Goal: Task Accomplishment & Management: Manage account settings

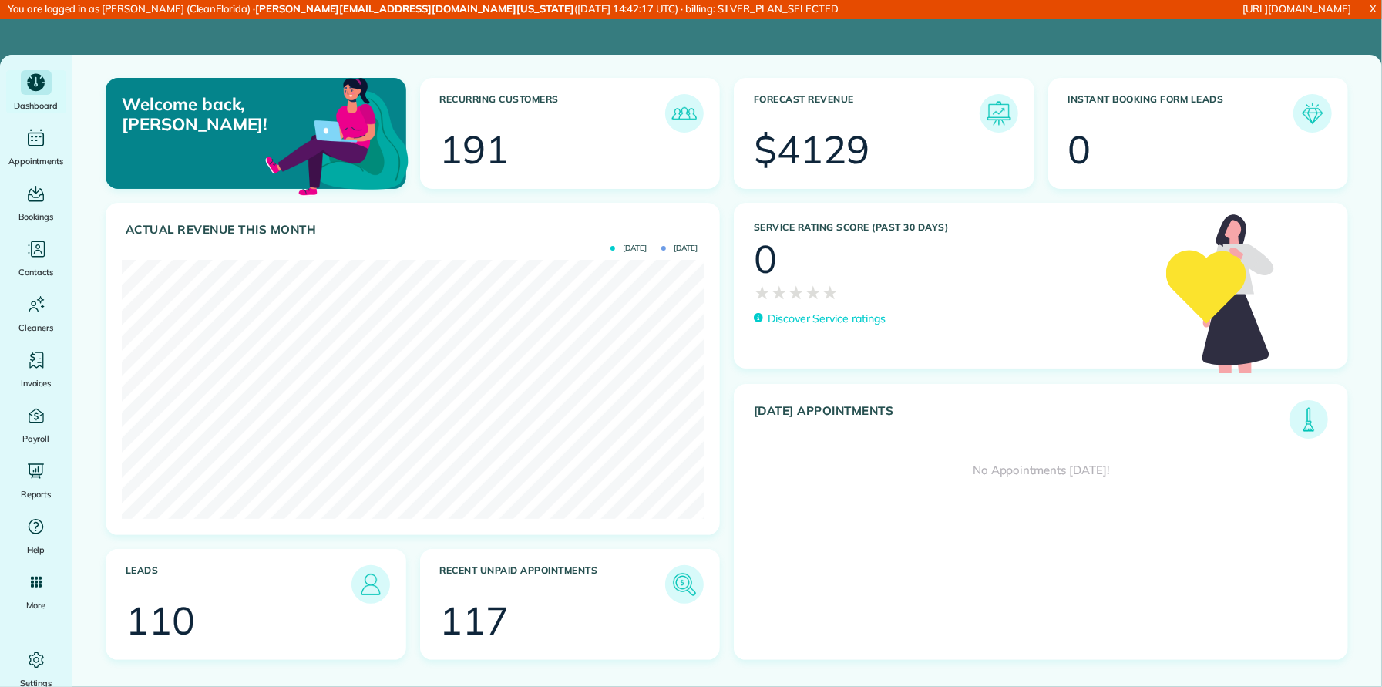
scroll to position [259, 583]
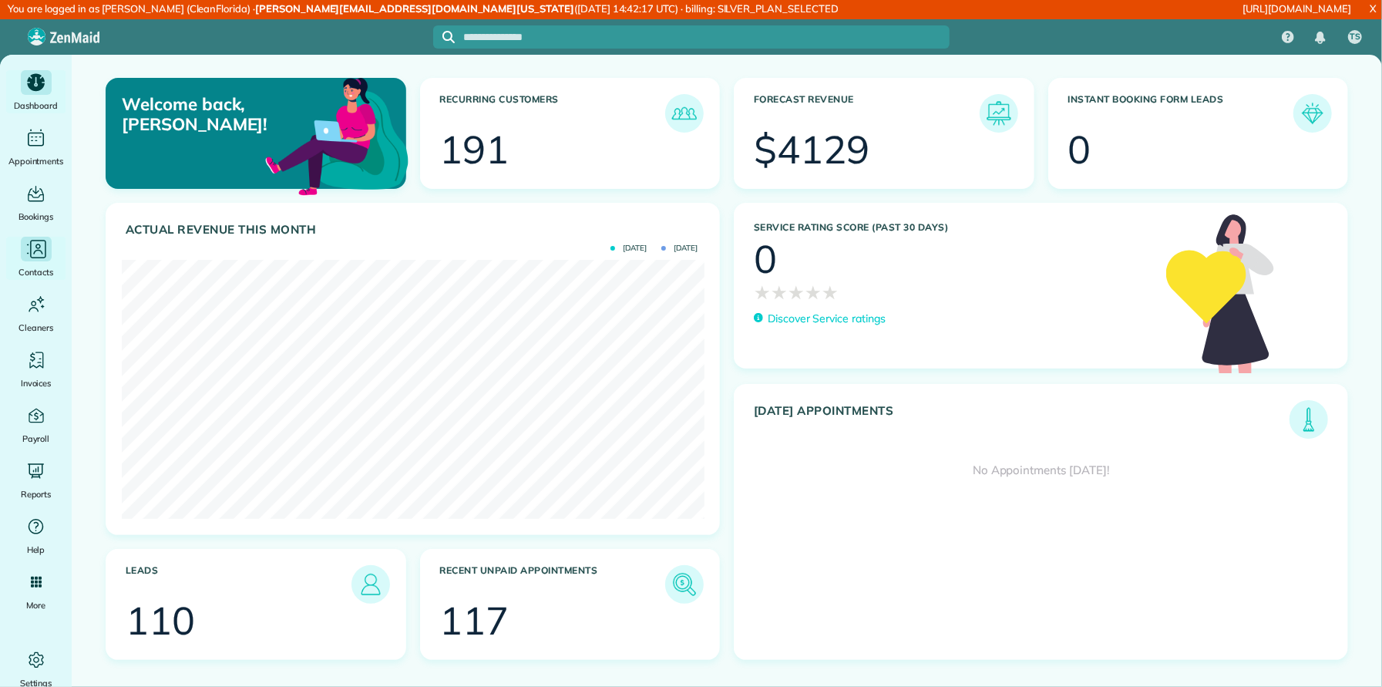
click at [35, 256] on icon "Main" at bounding box center [36, 248] width 23 height 23
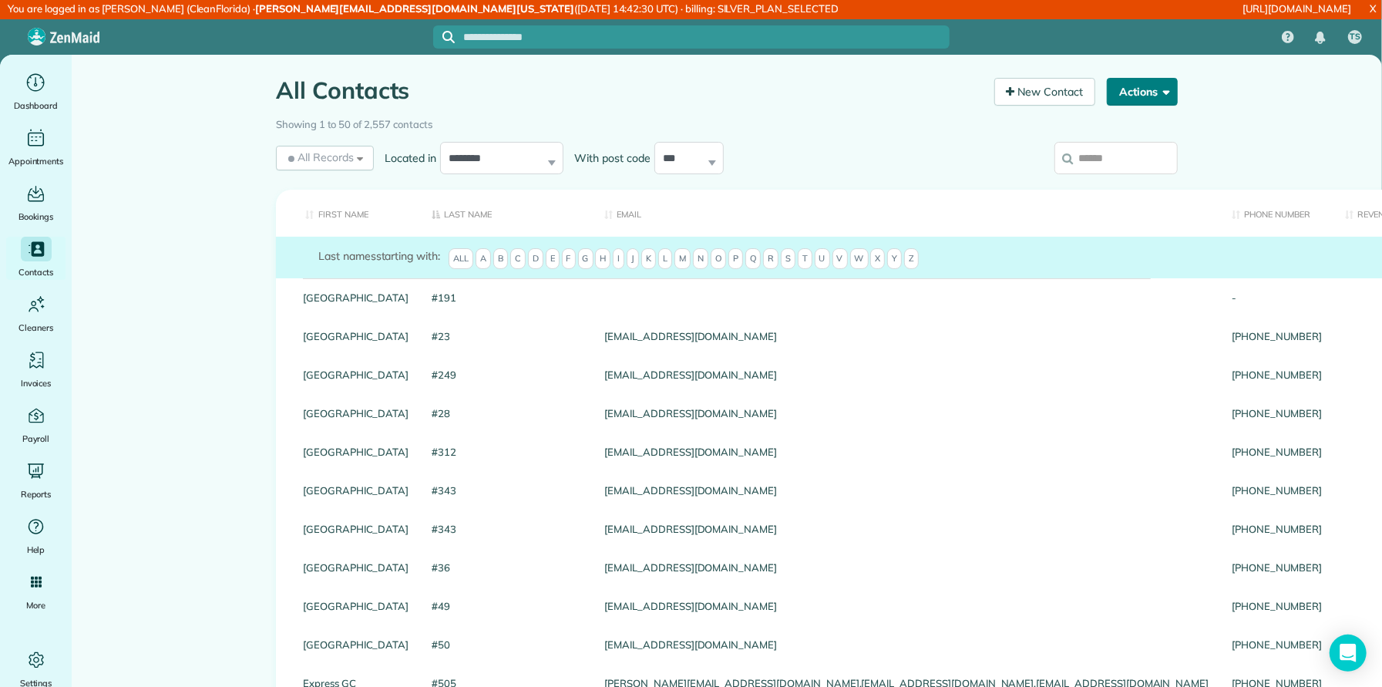
click at [1140, 90] on button "Actions" at bounding box center [1142, 92] width 71 height 28
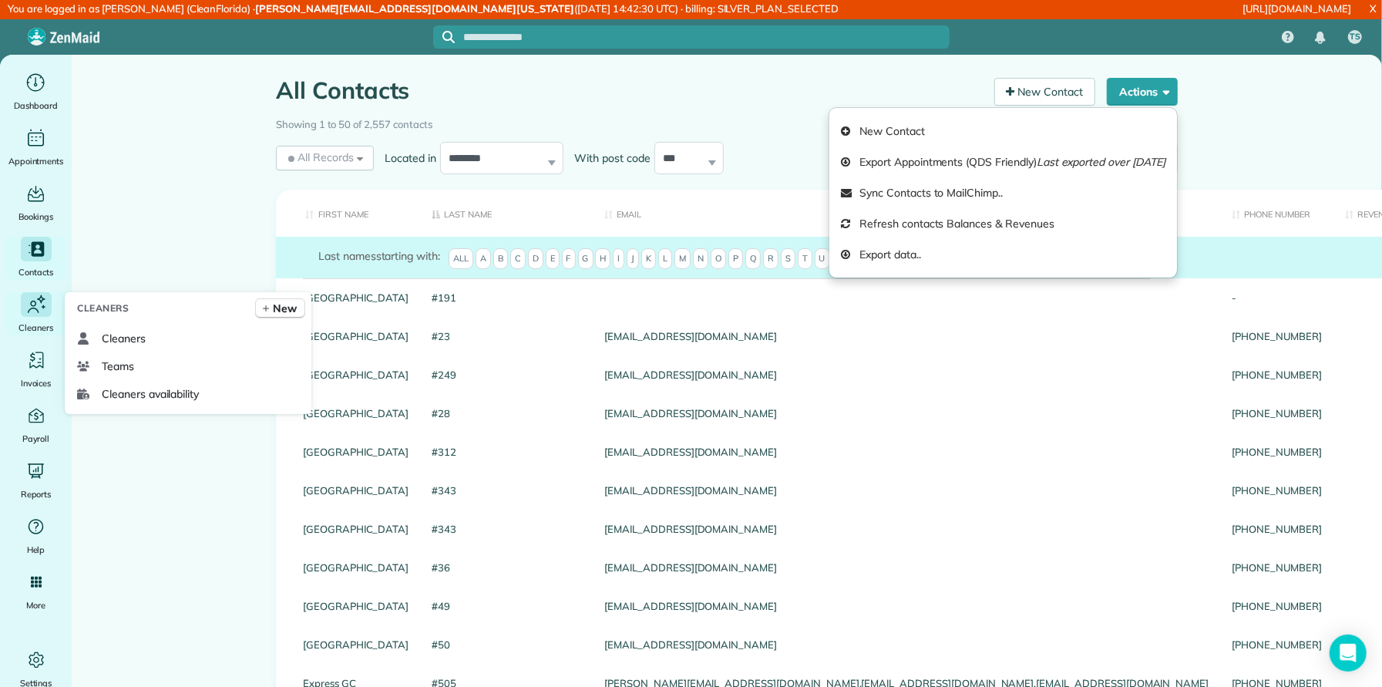
click at [29, 311] on icon "Main" at bounding box center [36, 304] width 23 height 24
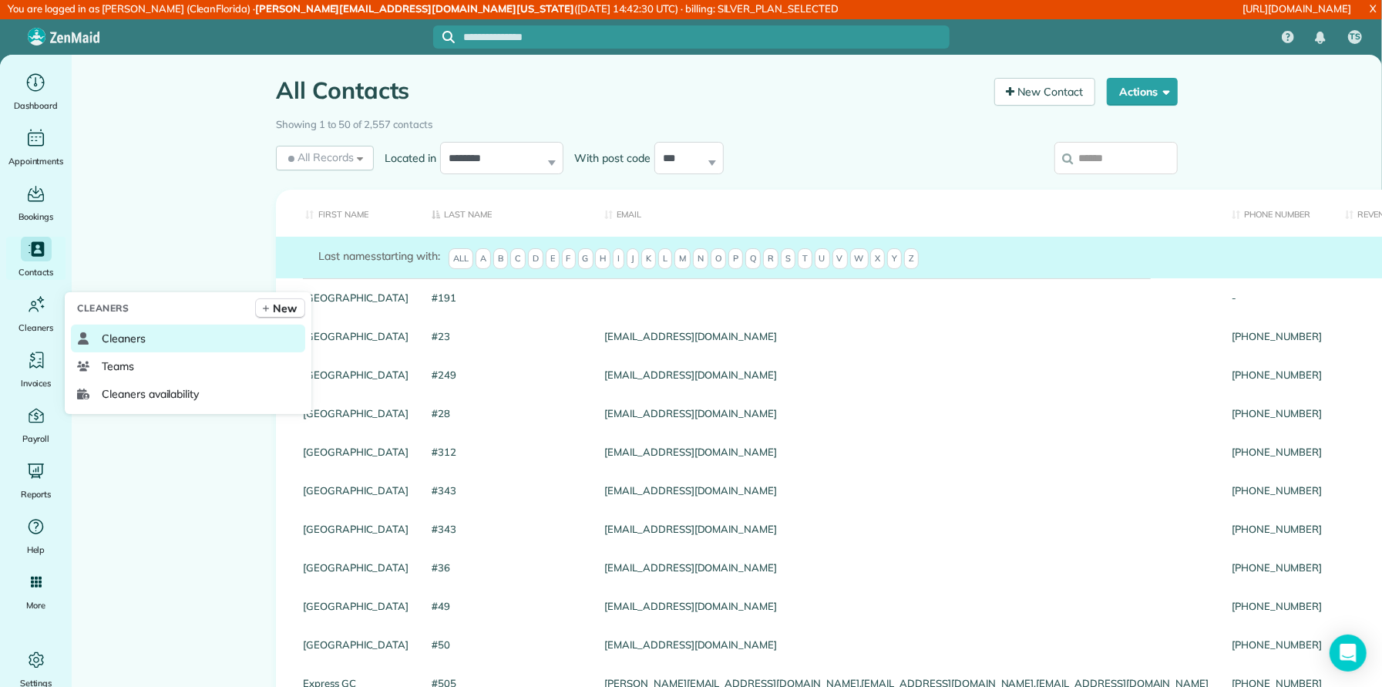
click at [109, 335] on span "Cleaners" at bounding box center [124, 338] width 44 height 15
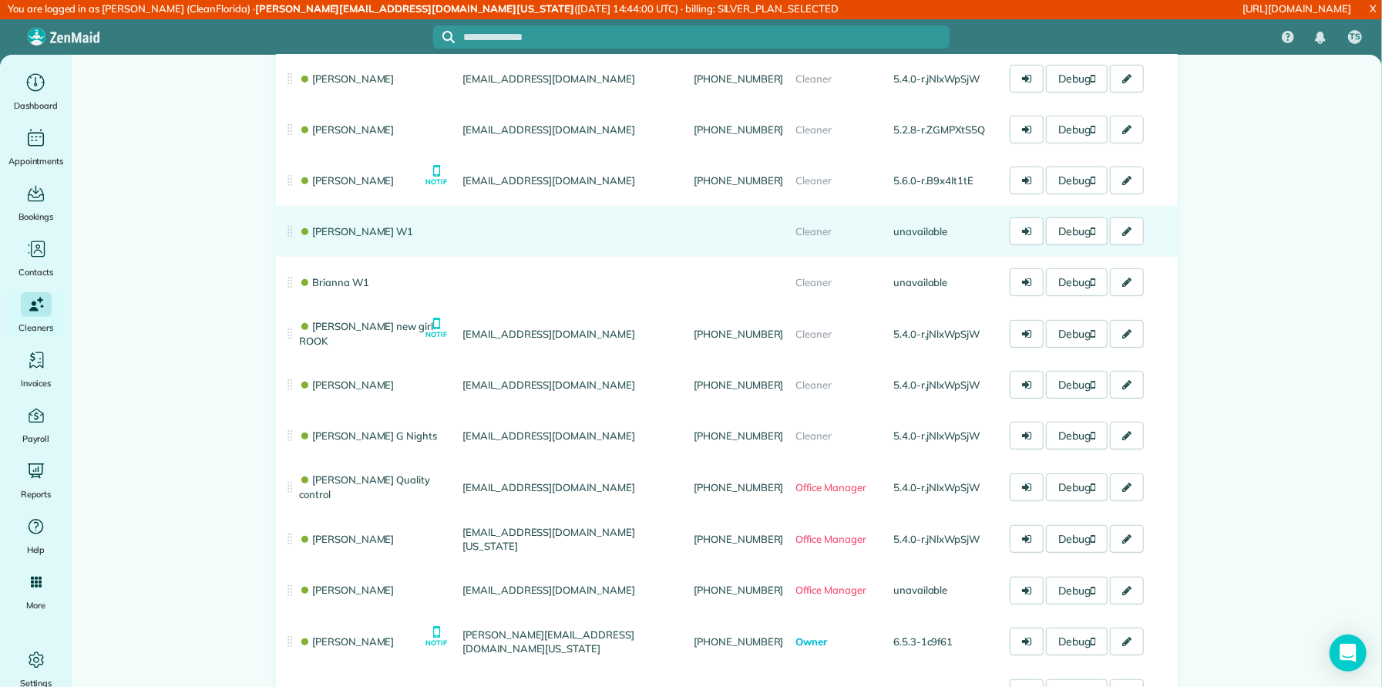
scroll to position [735, 0]
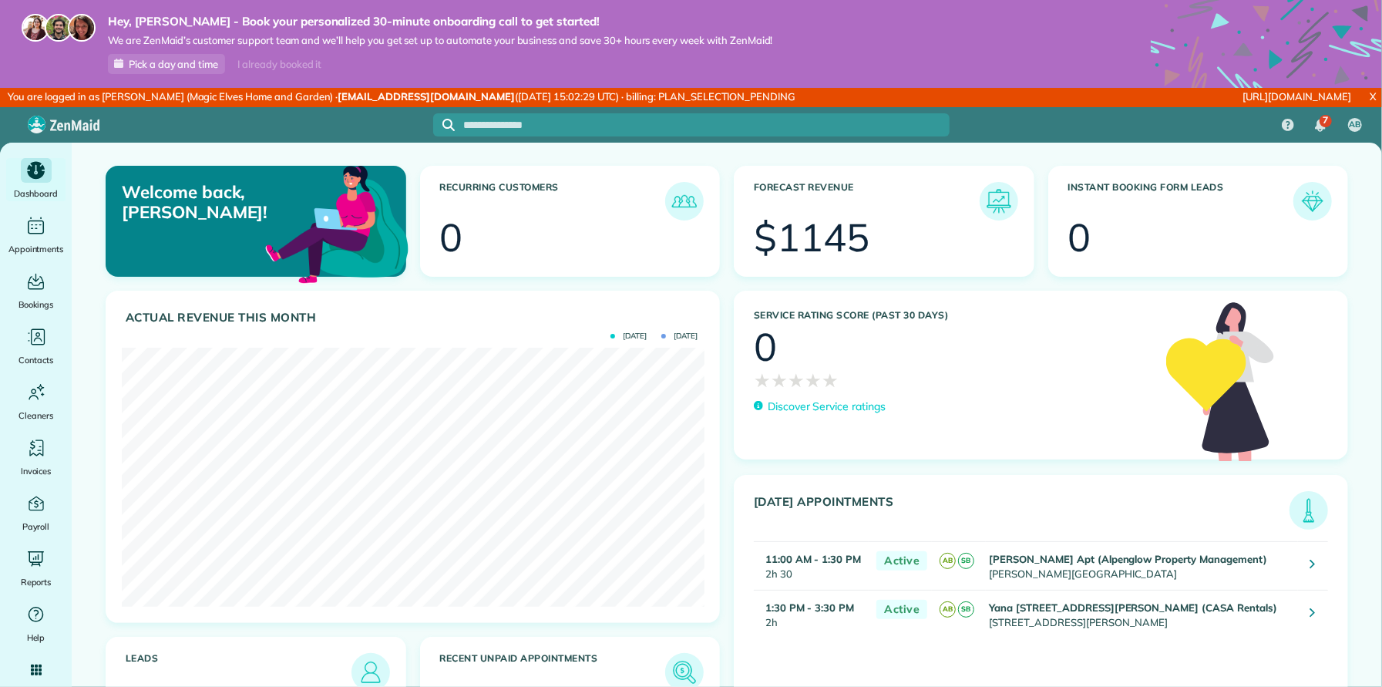
scroll to position [259, 583]
click at [39, 339] on icon "Main" at bounding box center [36, 336] width 23 height 23
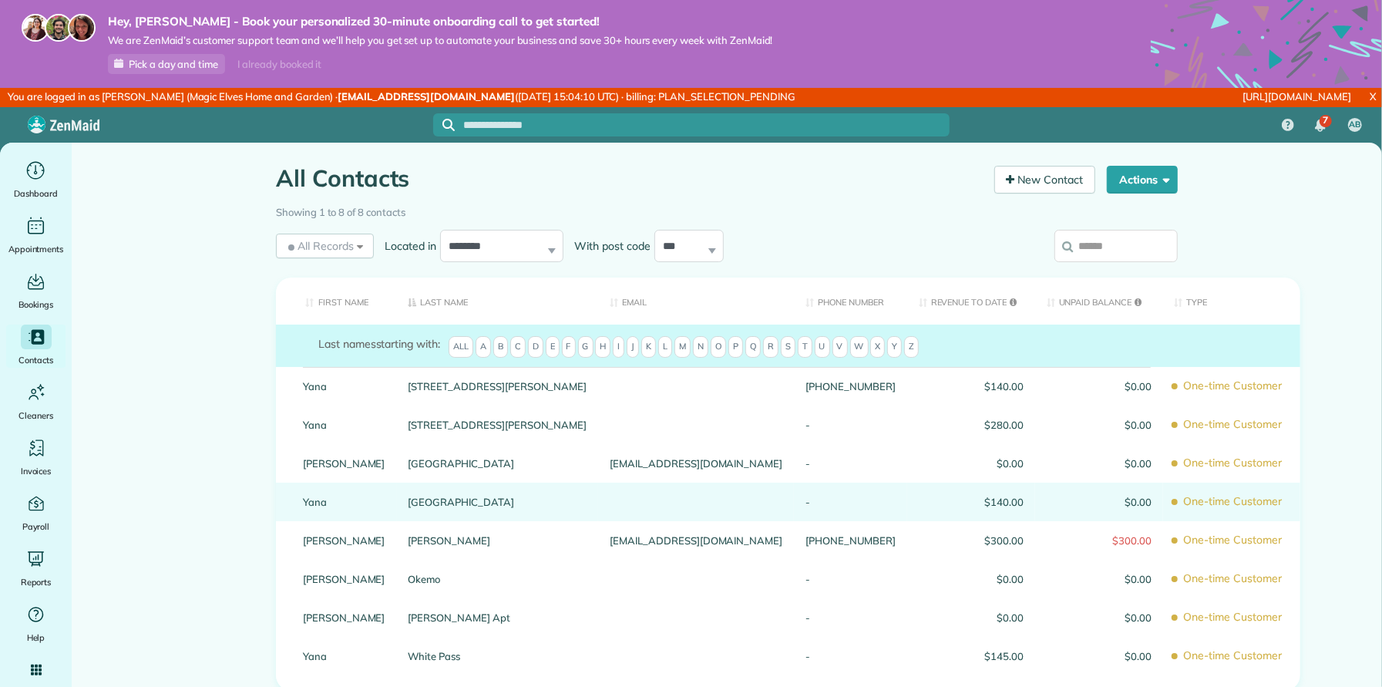
scroll to position [19, 0]
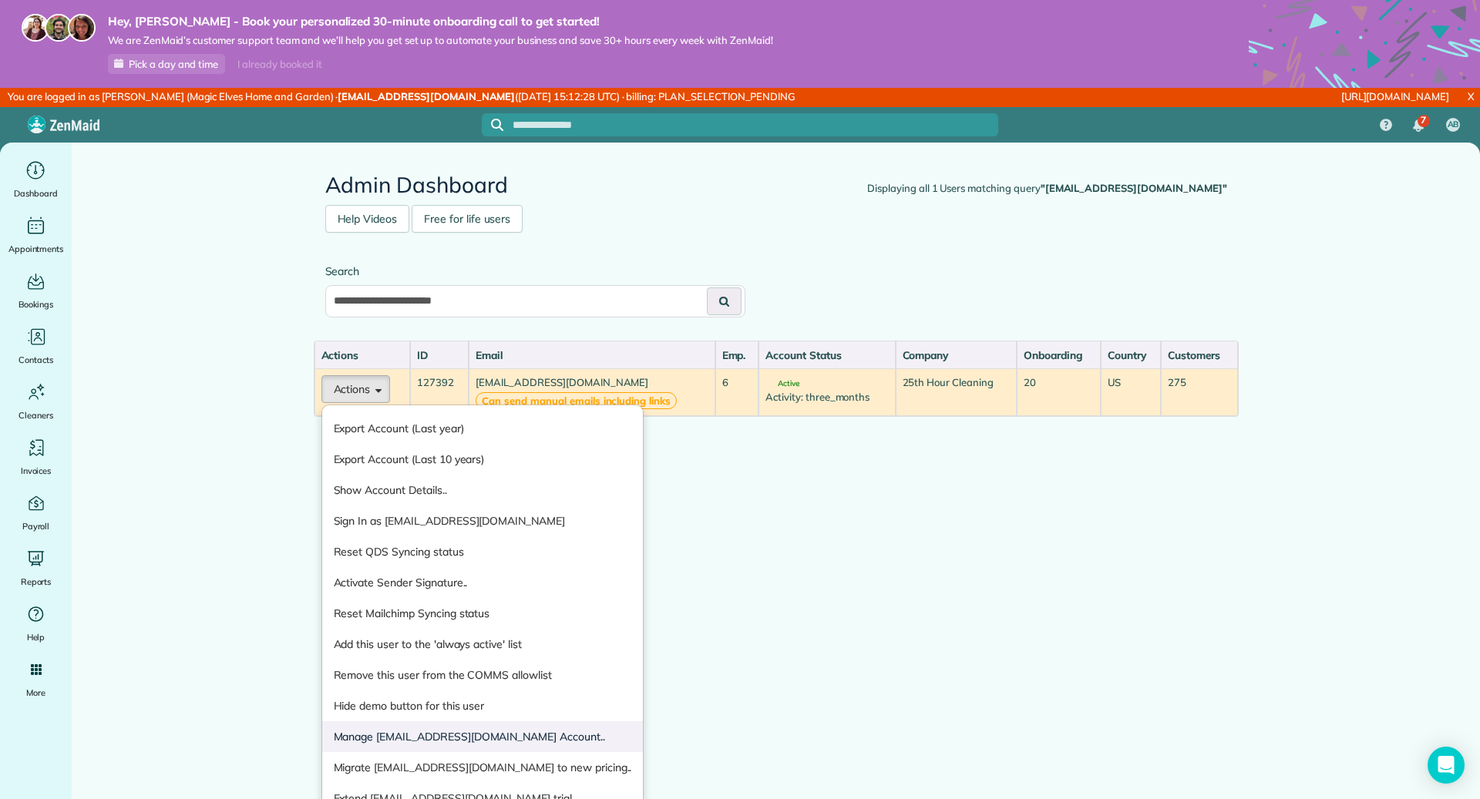
click at [396, 686] on link "Manage info@25thhourcleaning.com Account.." at bounding box center [482, 737] width 321 height 31
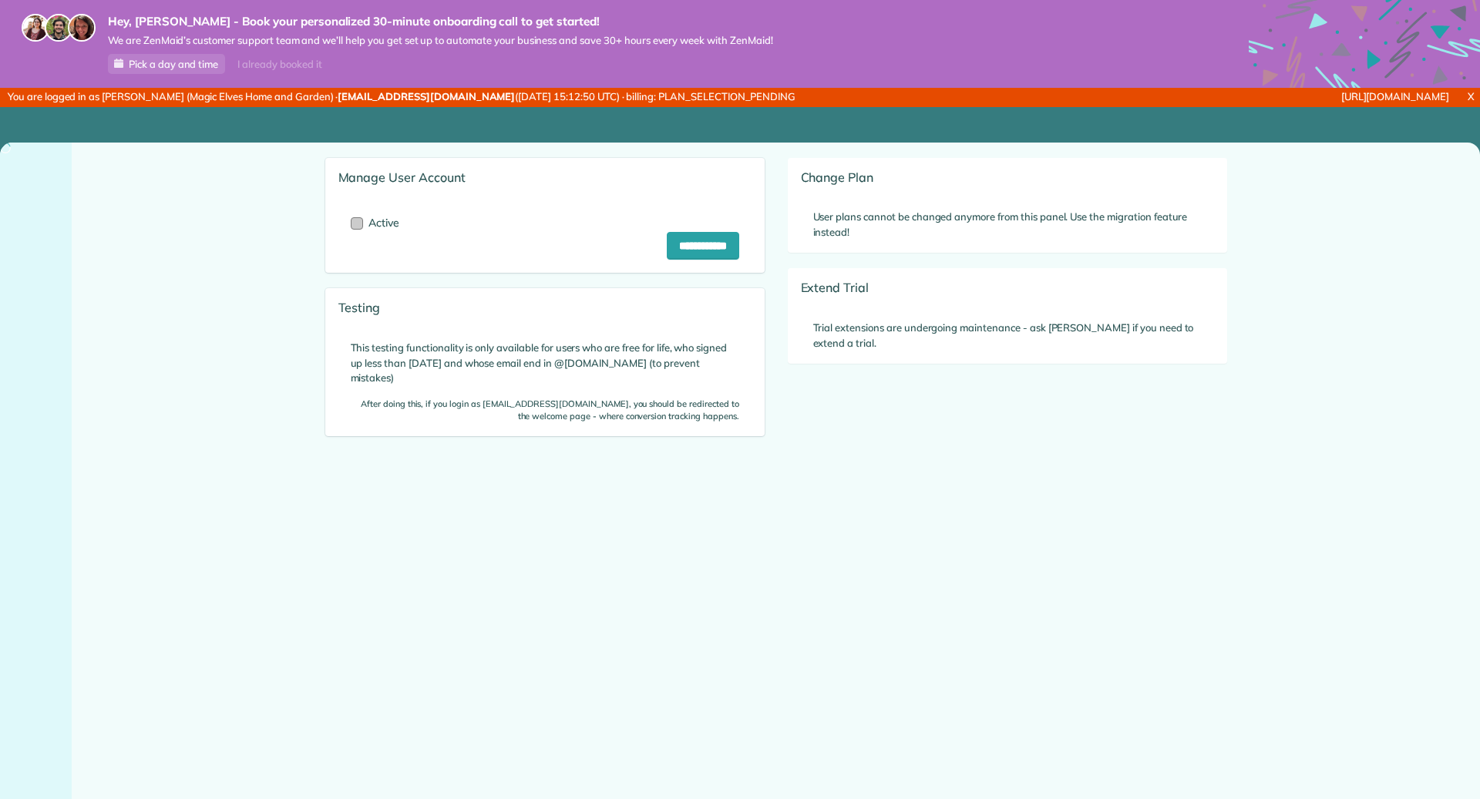
click at [358, 220] on div at bounding box center [357, 223] width 12 height 12
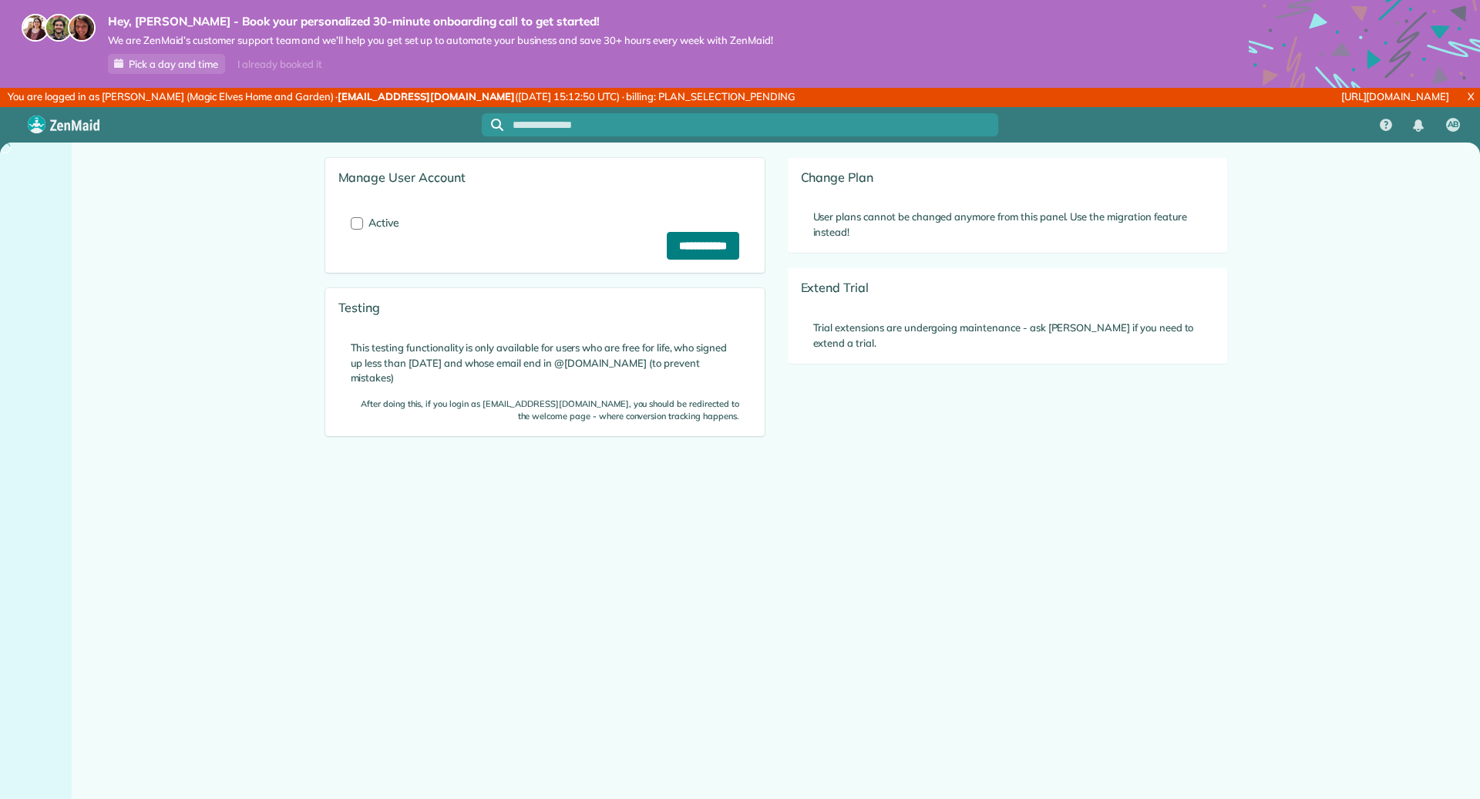
click at [680, 248] on input "**********" at bounding box center [703, 246] width 72 height 28
